Goal: Task Accomplishment & Management: Use online tool/utility

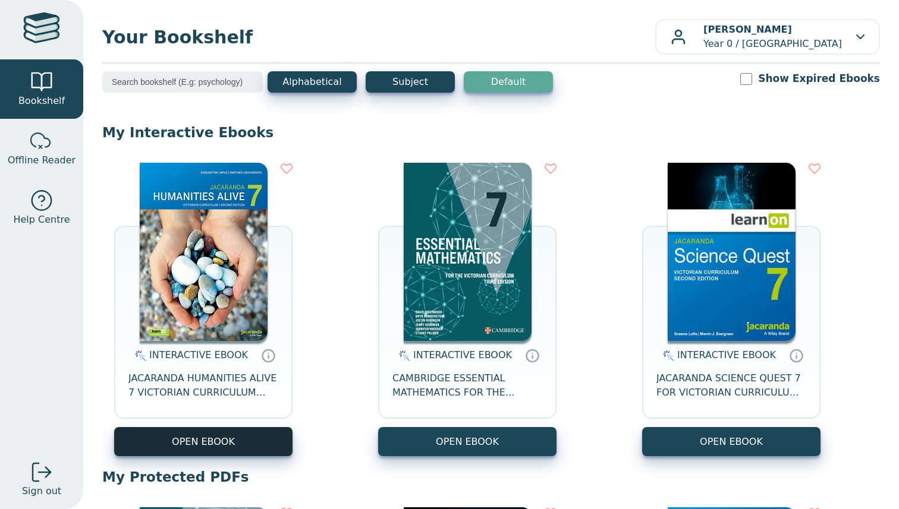
click at [195, 434] on button "OPEN EBOOK" at bounding box center [203, 441] width 178 height 29
